Goal: Transaction & Acquisition: Purchase product/service

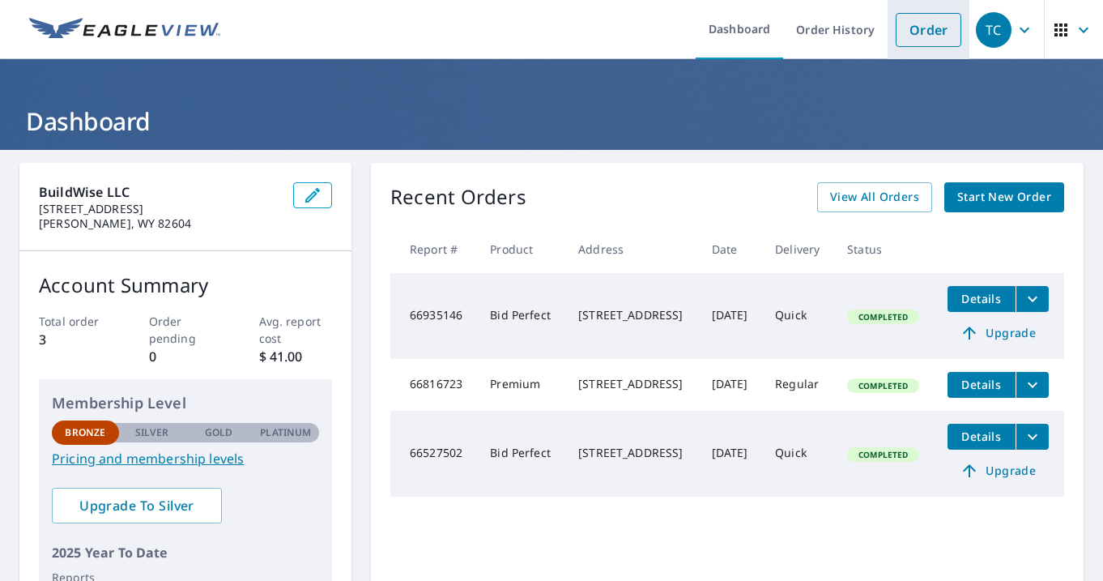
click at [937, 29] on link "Order" at bounding box center [929, 30] width 66 height 34
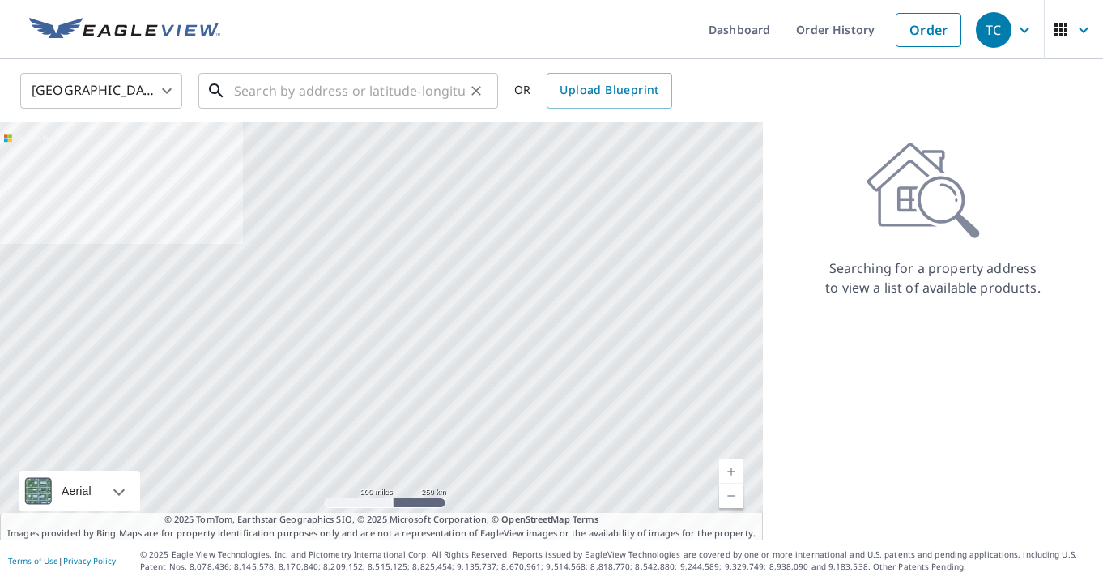
click at [350, 96] on input "text" at bounding box center [349, 90] width 231 height 45
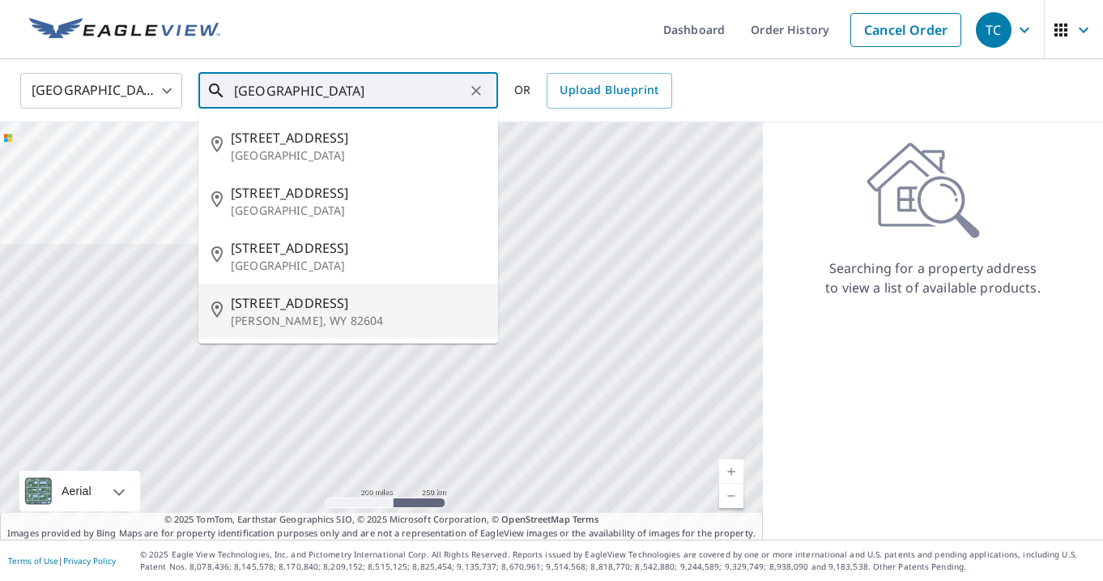
click at [322, 304] on span "[STREET_ADDRESS]" at bounding box center [358, 302] width 254 height 19
type input "[STREET_ADDRESS]"
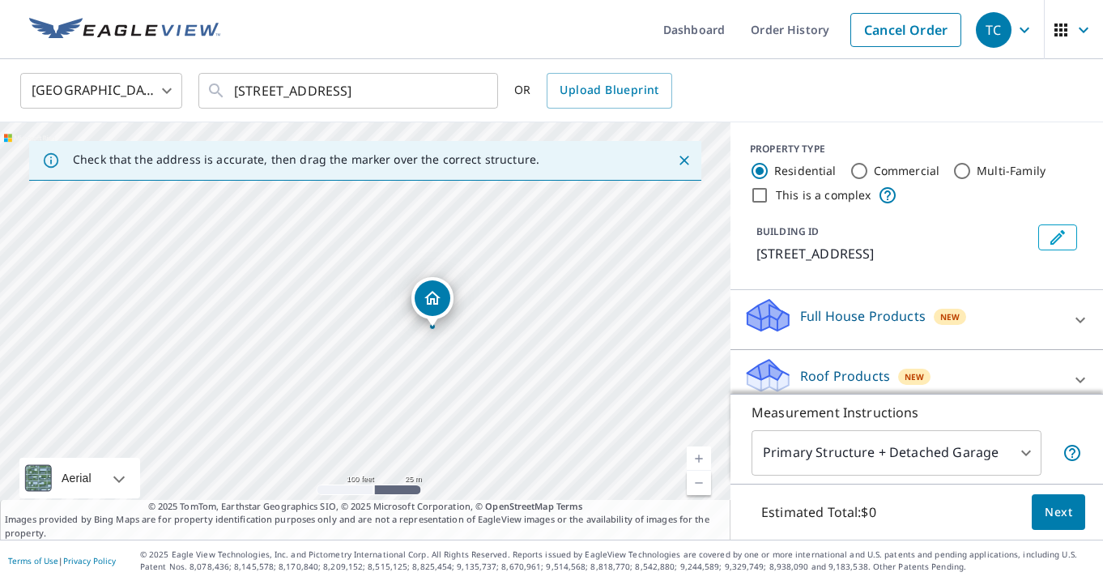
drag, startPoint x: 386, startPoint y: 295, endPoint x: 517, endPoint y: 301, distance: 130.6
click at [517, 301] on div "[STREET_ADDRESS]" at bounding box center [365, 330] width 731 height 417
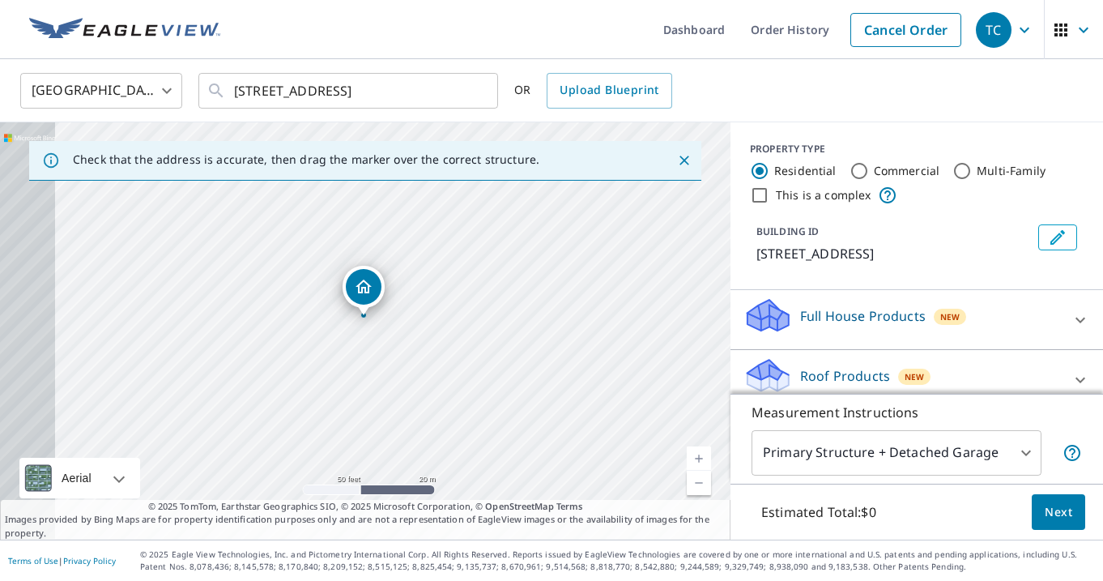
drag, startPoint x: 456, startPoint y: 331, endPoint x: 548, endPoint y: 326, distance: 91.7
click at [548, 326] on div "[STREET_ADDRESS]" at bounding box center [365, 330] width 731 height 417
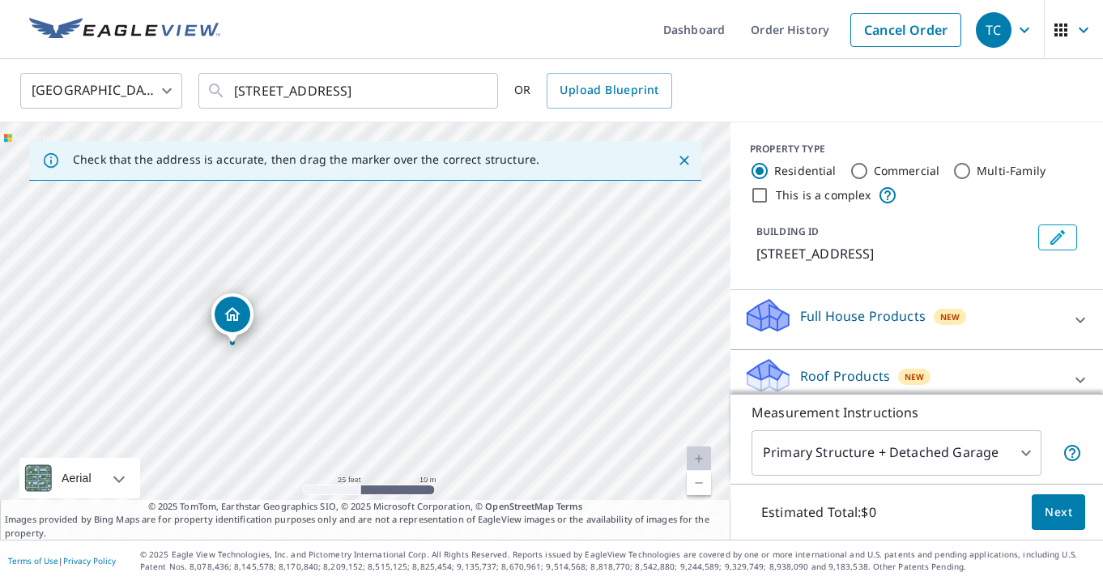
drag, startPoint x: 515, startPoint y: 310, endPoint x: 522, endPoint y: 353, distance: 43.4
click at [522, 353] on div "[STREET_ADDRESS]" at bounding box center [365, 330] width 731 height 417
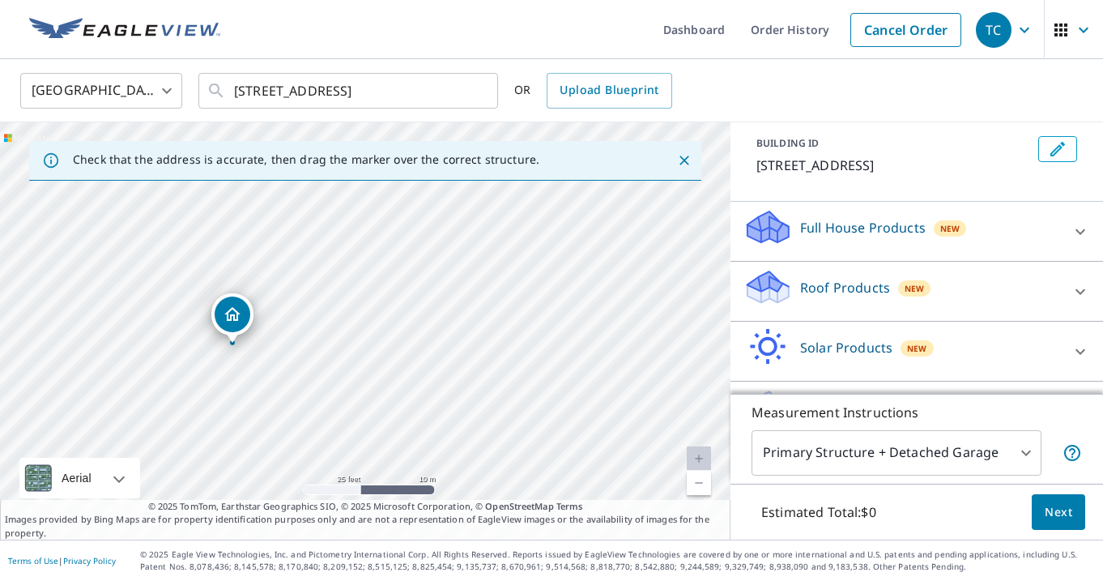
scroll to position [93, 0]
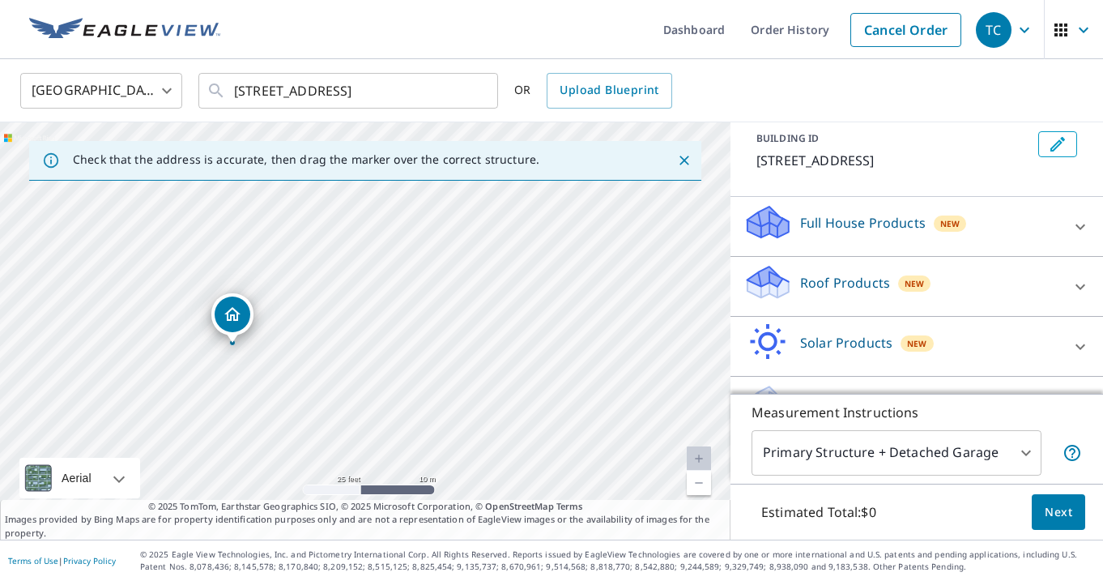
click at [1082, 232] on icon at bounding box center [1080, 226] width 19 height 19
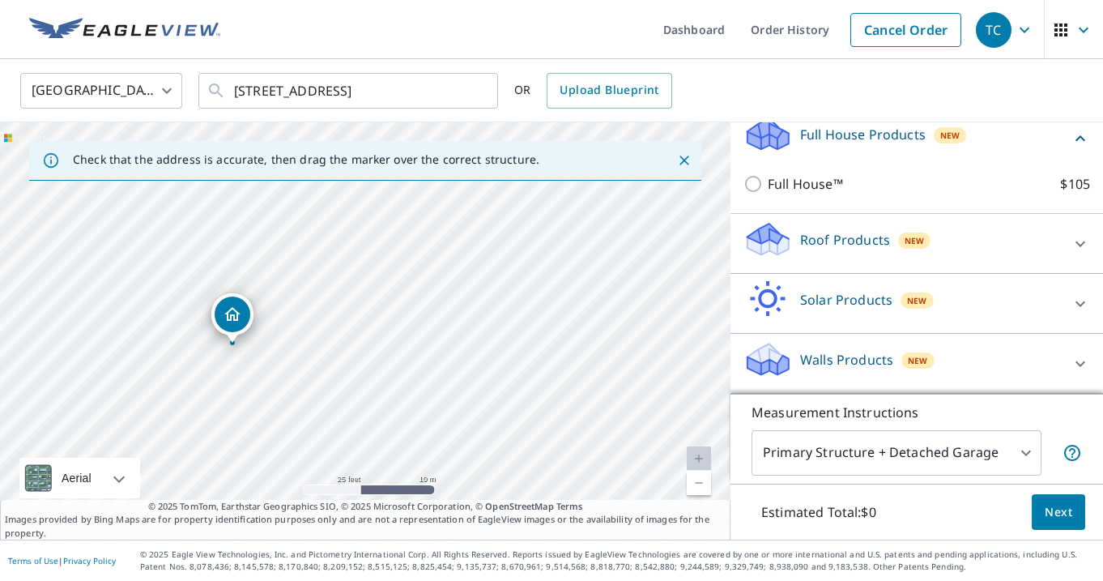
scroll to position [0, 0]
click at [1082, 366] on icon at bounding box center [1080, 363] width 19 height 19
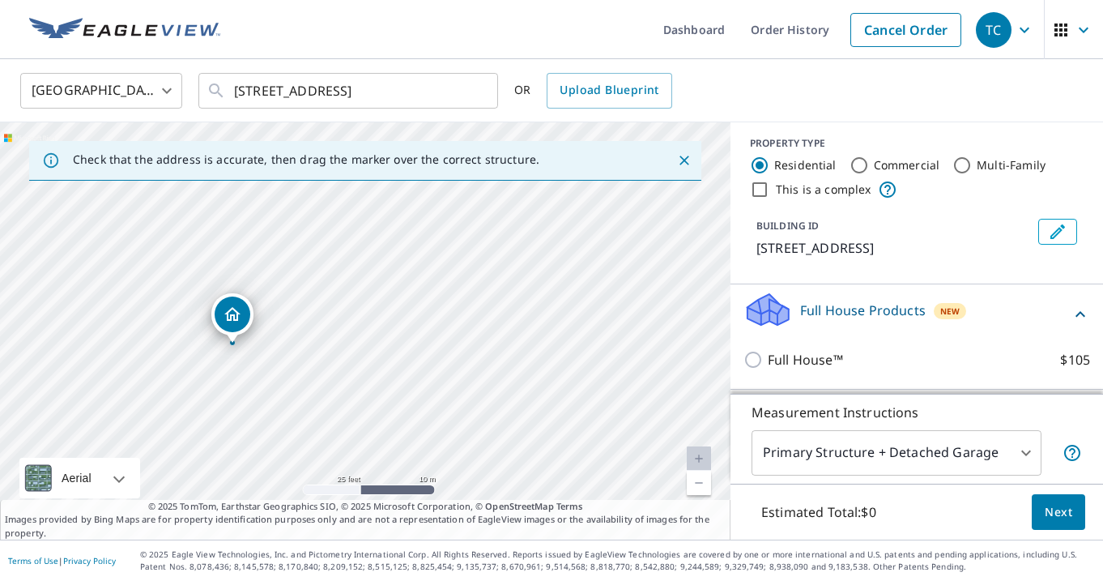
scroll to position [24, 0]
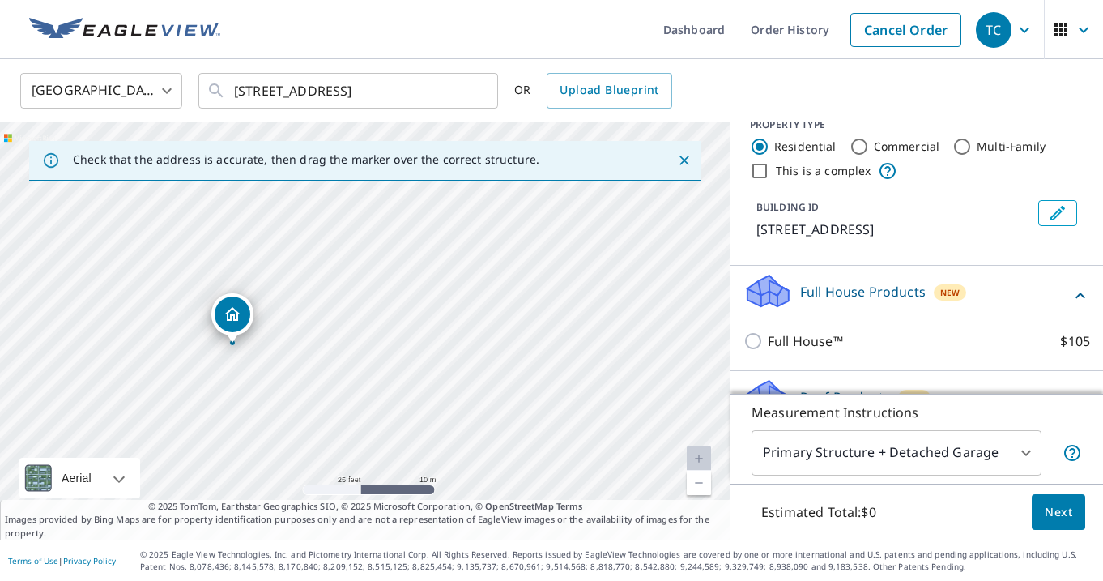
click at [943, 286] on span "New" at bounding box center [950, 292] width 19 height 13
click at [945, 291] on span "New" at bounding box center [950, 292] width 19 height 13
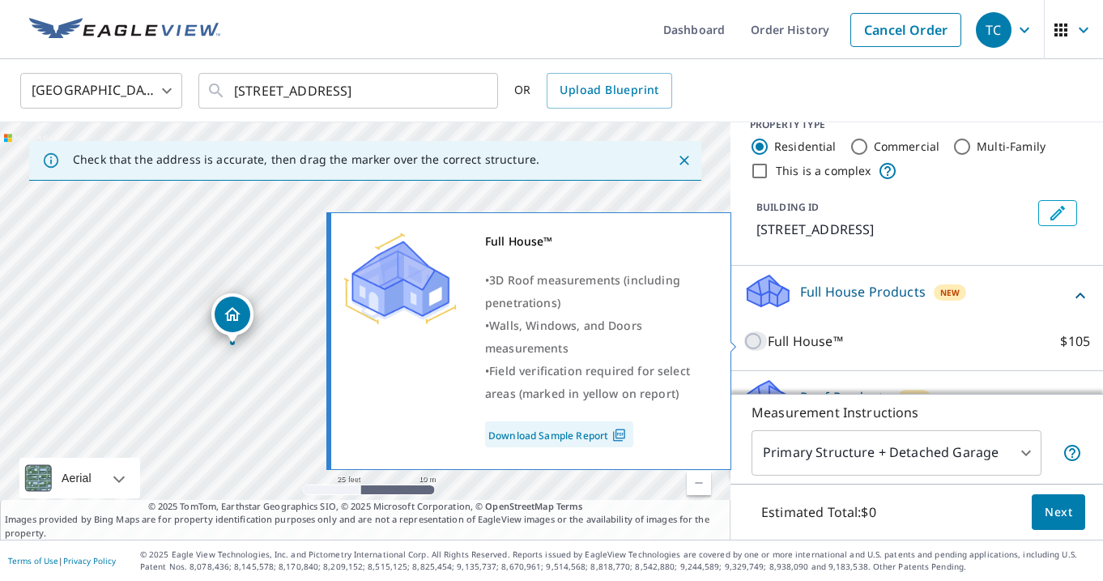
click at [754, 339] on input "Full House™ $105" at bounding box center [756, 340] width 24 height 19
checkbox input "true"
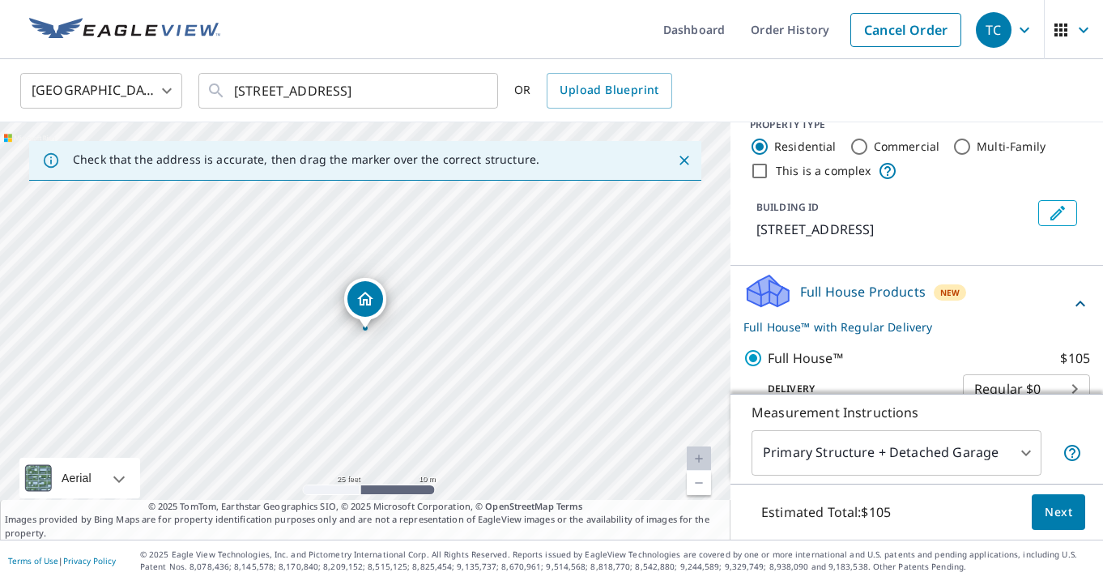
click at [1030, 454] on body "TC TC Dashboard Order History Cancel Order TC [GEOGRAPHIC_DATA] US ​ [STREET_AD…" at bounding box center [551, 290] width 1103 height 581
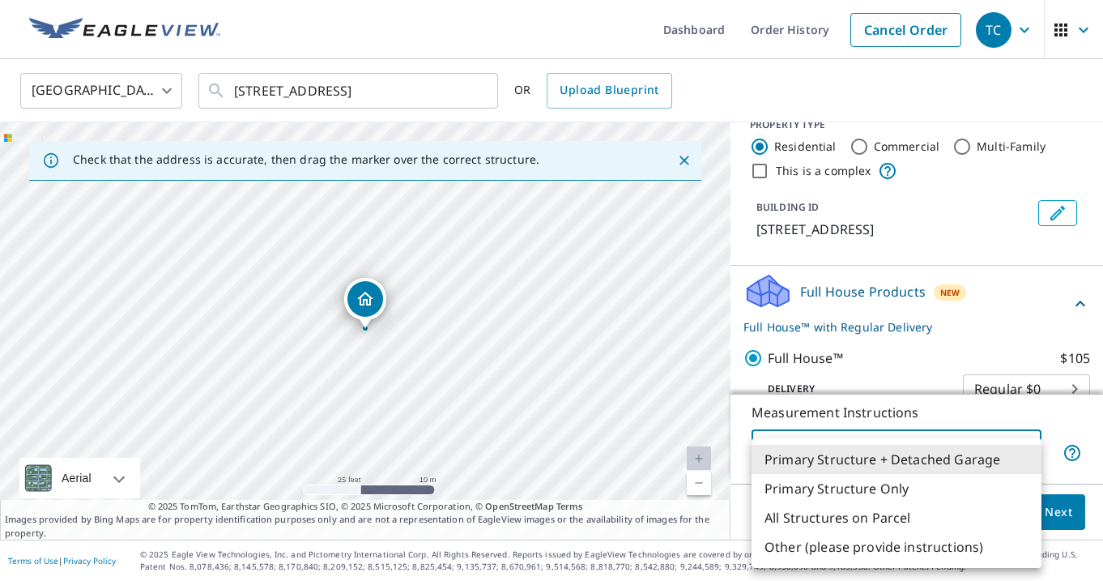
click at [956, 493] on li "Primary Structure Only" at bounding box center [897, 488] width 290 height 29
type input "2"
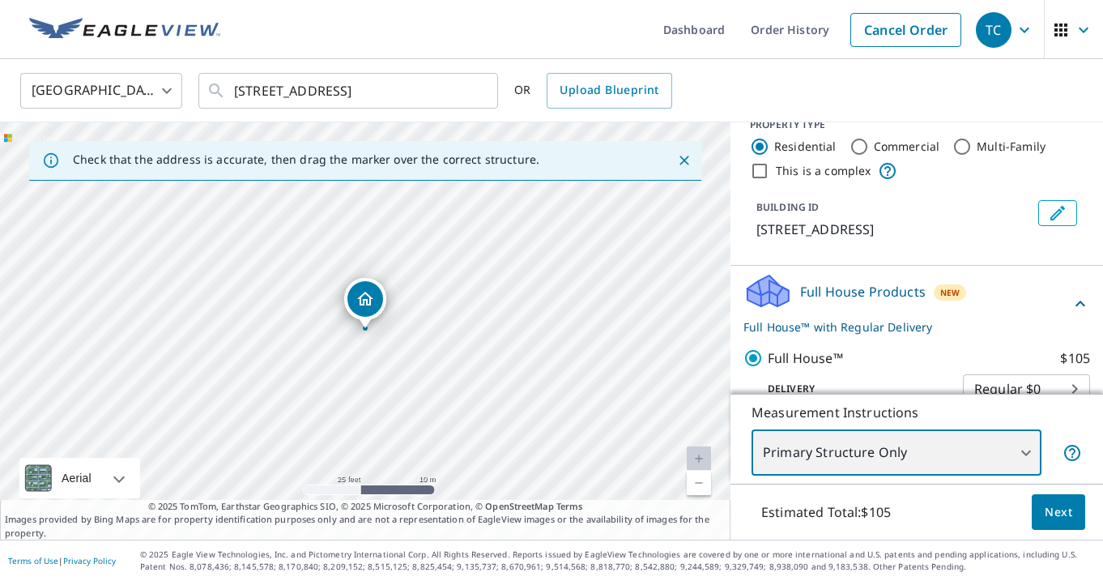
scroll to position [0, 0]
click at [1054, 517] on span "Next" at bounding box center [1059, 512] width 28 height 20
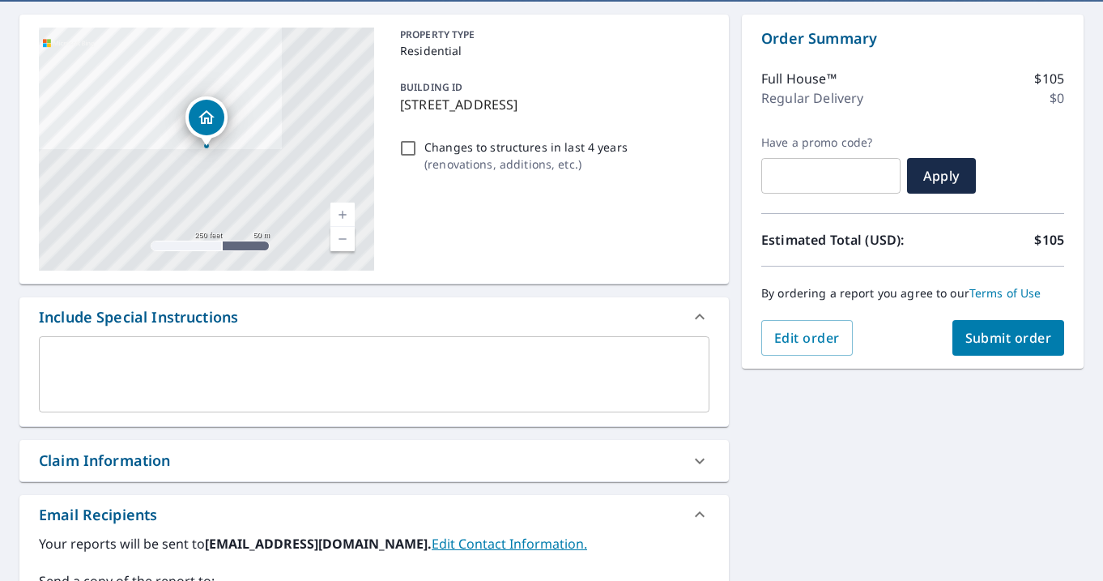
scroll to position [138, 0]
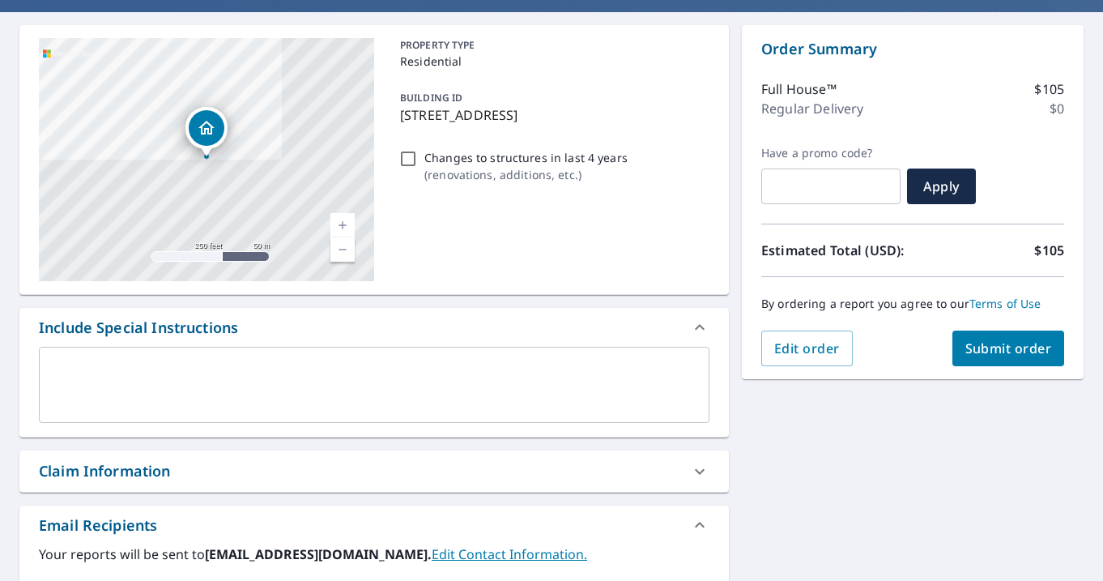
click at [1028, 356] on span "Submit order" at bounding box center [1009, 348] width 87 height 18
